Goal: Information Seeking & Learning: Learn about a topic

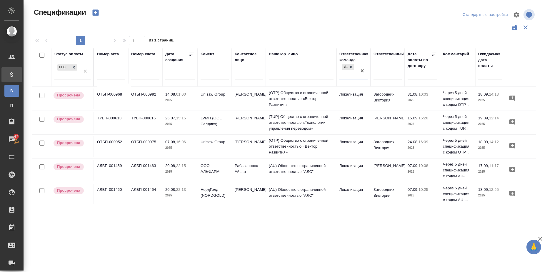
scroll to position [0, 104]
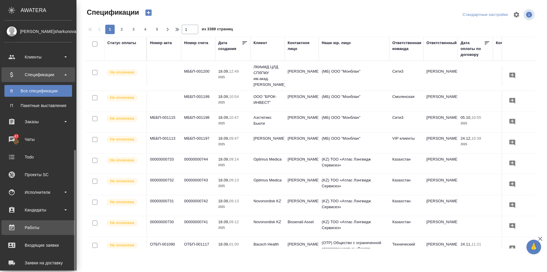
scroll to position [73, 0]
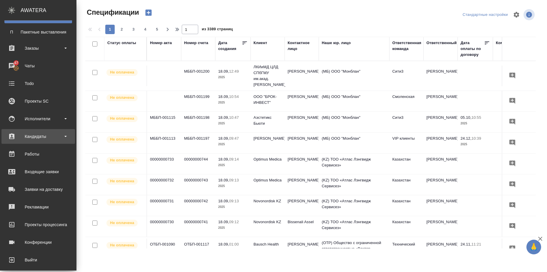
click at [60, 140] on div "Кандидаты" at bounding box center [38, 136] width 68 height 9
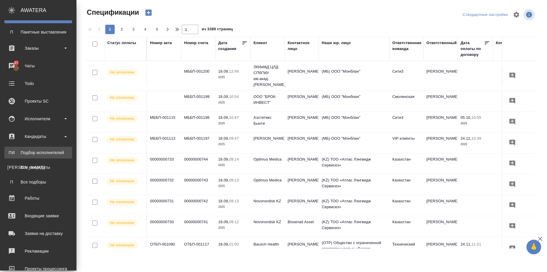
click at [61, 148] on link "ПИ Подбор исполнителей" at bounding box center [38, 153] width 68 height 12
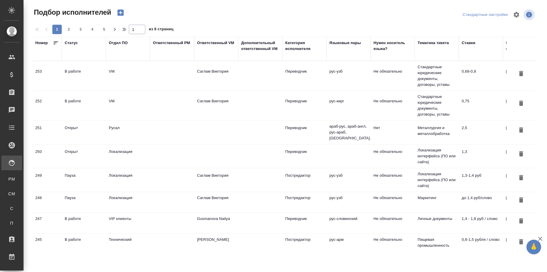
click at [389, 100] on td "Не обязательно" at bounding box center [392, 105] width 44 height 21
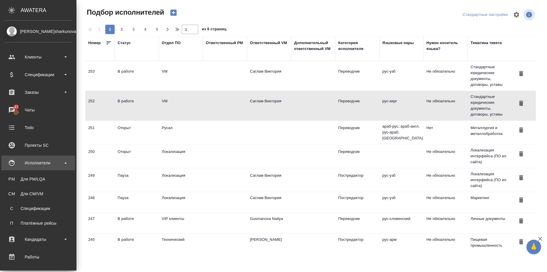
click at [66, 162] on b at bounding box center [65, 162] width 2 height 1
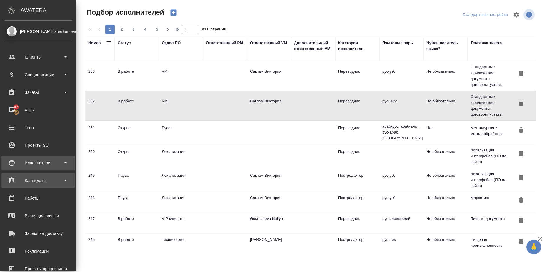
click at [65, 181] on div "Кандидаты" at bounding box center [38, 180] width 68 height 9
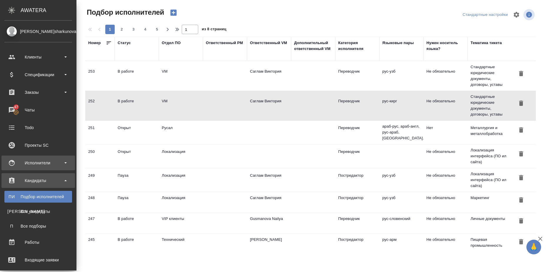
click at [65, 181] on div "Кандидаты" at bounding box center [38, 180] width 68 height 9
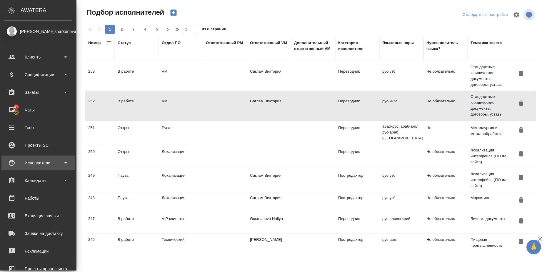
click at [67, 161] on div "Исполнители" at bounding box center [38, 162] width 68 height 9
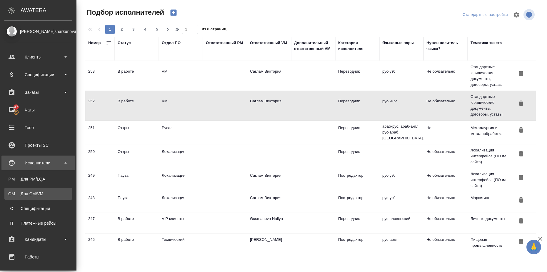
click at [49, 194] on div "Для CM/VM" at bounding box center [38, 194] width 62 height 6
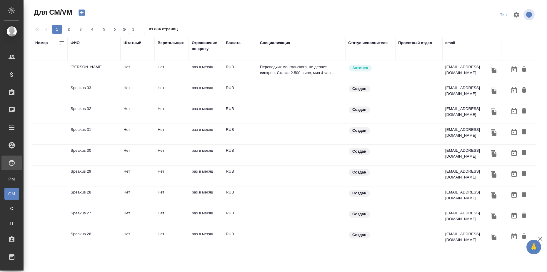
click at [74, 44] on div "ФИО" at bounding box center [75, 43] width 9 height 6
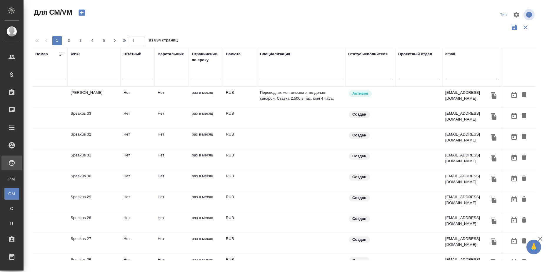
click at [78, 75] on input "text" at bounding box center [94, 75] width 47 height 7
type input "[PERSON_NAME]"
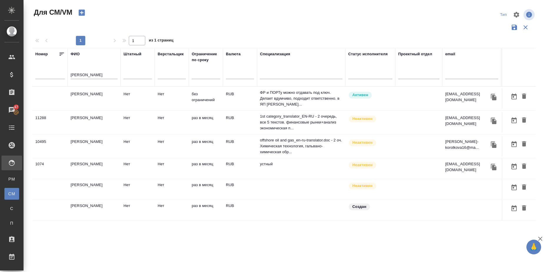
click at [93, 93] on td "[PERSON_NAME]" at bounding box center [94, 98] width 53 height 21
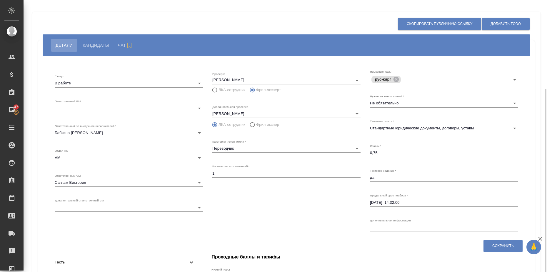
scroll to position [48, 0]
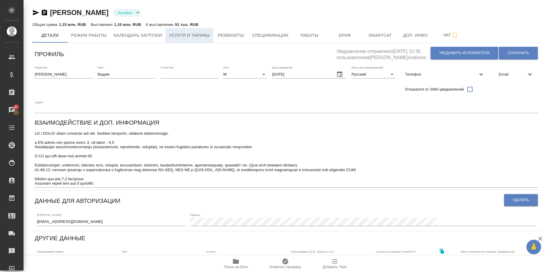
click at [203, 34] on span "Услуги и тарифы" at bounding box center [189, 35] width 41 height 7
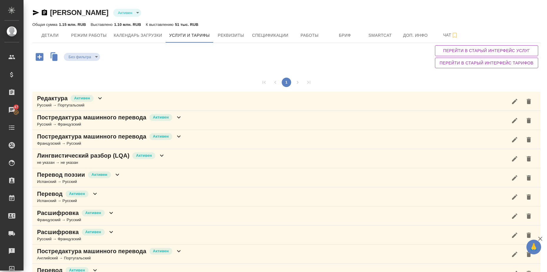
click at [100, 98] on icon at bounding box center [100, 98] width 4 height 2
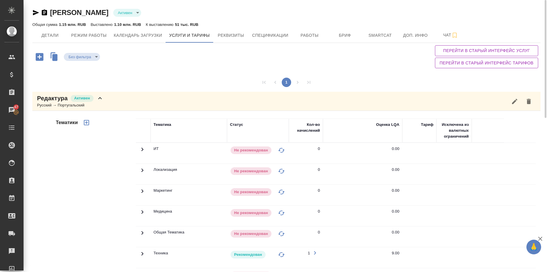
click at [96, 96] on div "Редактура Активен" at bounding box center [70, 98] width 66 height 8
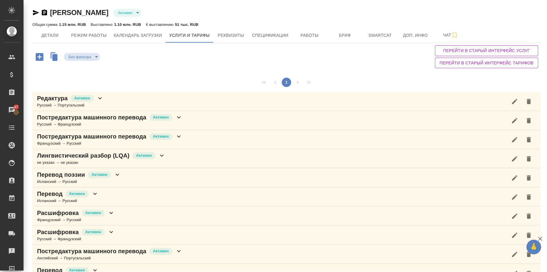
click at [179, 121] on icon at bounding box center [178, 117] width 7 height 7
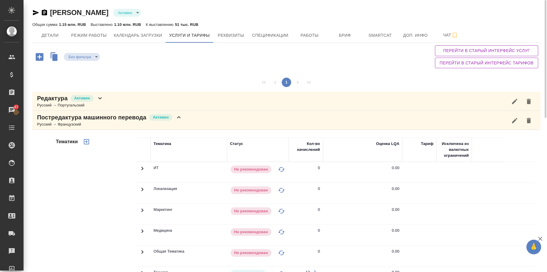
click at [179, 116] on icon at bounding box center [178, 117] width 7 height 7
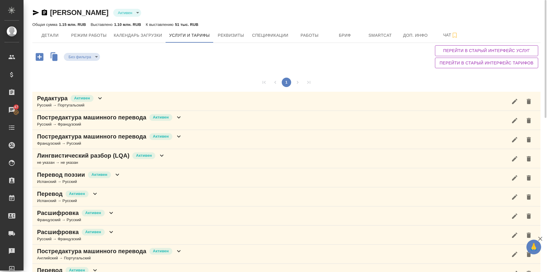
click at [178, 138] on icon at bounding box center [178, 136] width 7 height 7
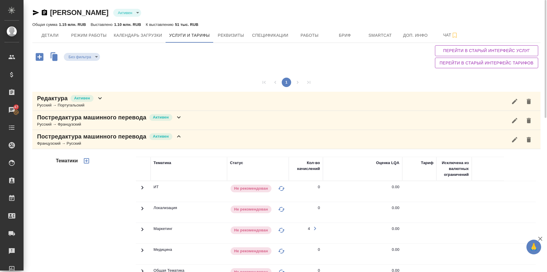
click at [178, 136] on icon at bounding box center [178, 136] width 7 height 7
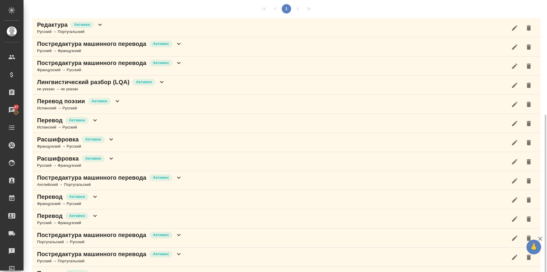
scroll to position [110, 0]
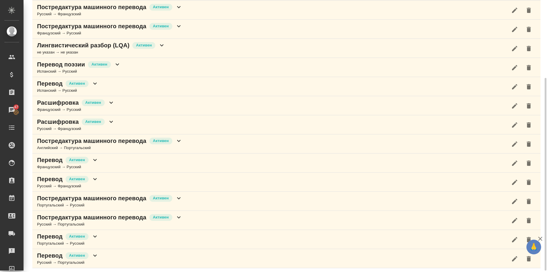
drag, startPoint x: 96, startPoint y: 178, endPoint x: 101, endPoint y: 177, distance: 4.6
click at [96, 178] on icon at bounding box center [95, 179] width 4 height 2
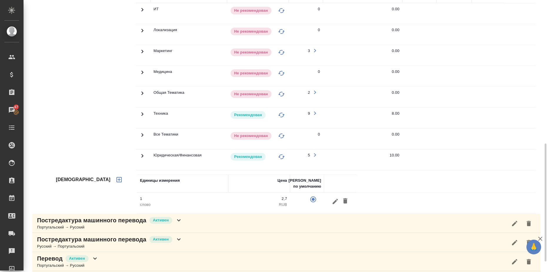
scroll to position [147, 0]
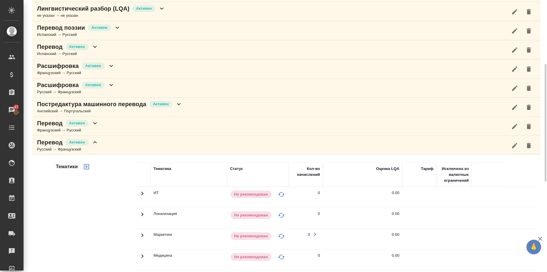
click at [95, 143] on icon at bounding box center [94, 142] width 7 height 7
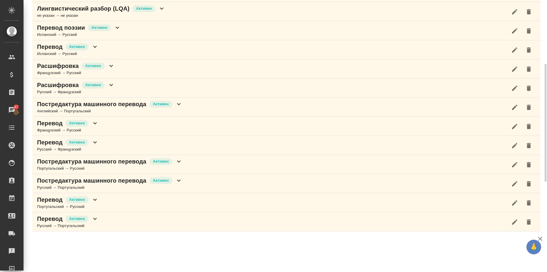
click at [180, 162] on icon at bounding box center [178, 161] width 7 height 7
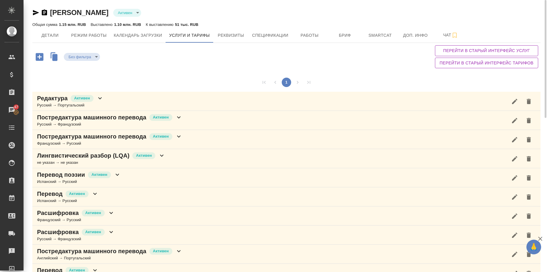
scroll to position [110, 0]
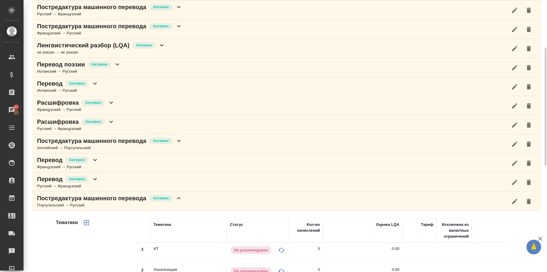
click at [180, 198] on icon at bounding box center [178, 198] width 7 height 7
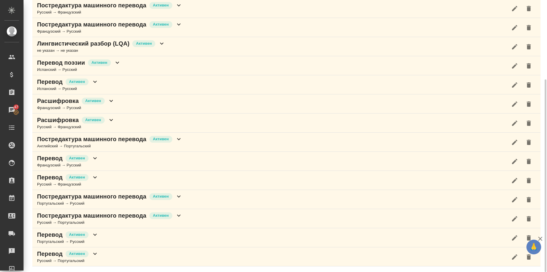
scroll to position [0, 0]
